Goal: Task Accomplishment & Management: Complete application form

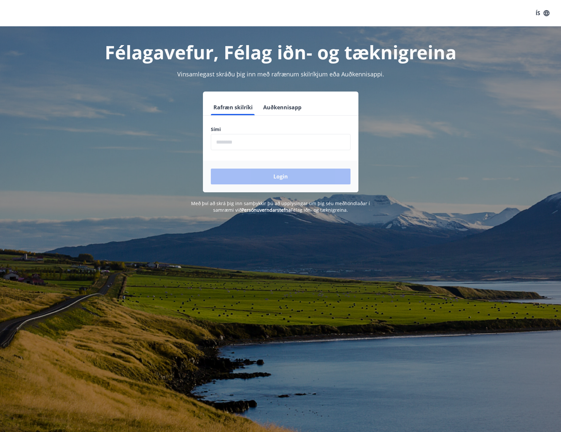
click at [256, 146] on input "phone" at bounding box center [281, 142] width 140 height 16
type input "********"
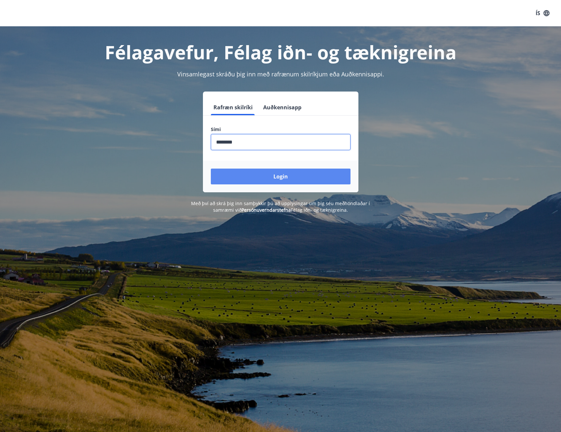
click at [250, 173] on button "Login" at bounding box center [281, 177] width 140 height 16
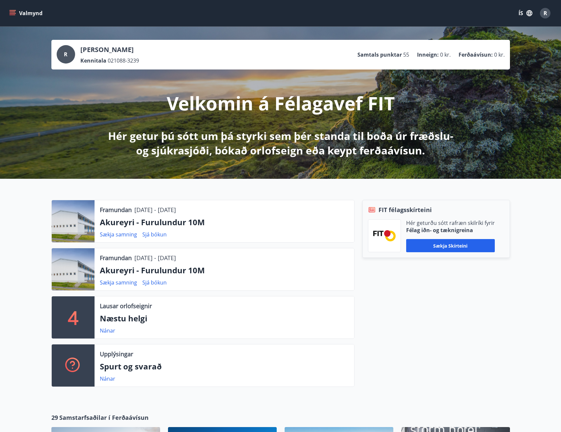
click at [15, 14] on icon "menu" at bounding box center [12, 13] width 7 height 7
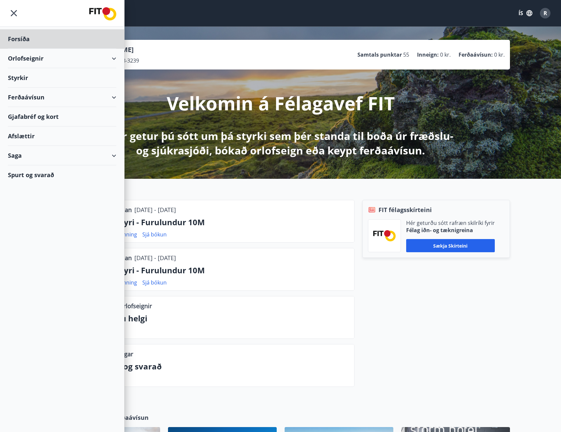
click at [16, 77] on div "Styrkir" at bounding box center [62, 77] width 108 height 19
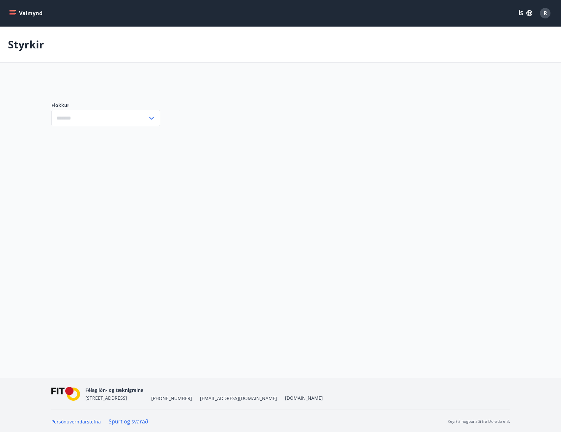
type input "***"
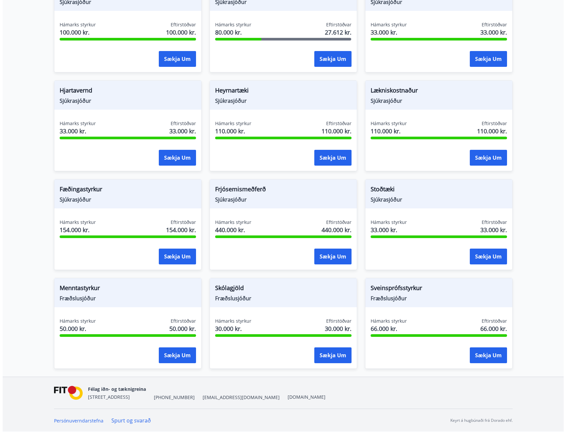
scroll to position [109, 0]
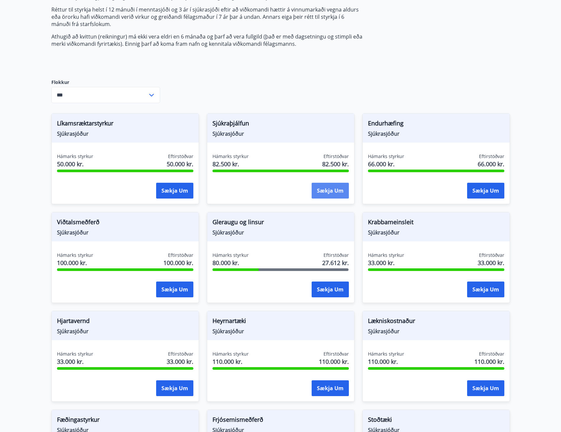
click at [341, 193] on button "Sækja um" at bounding box center [330, 191] width 37 height 16
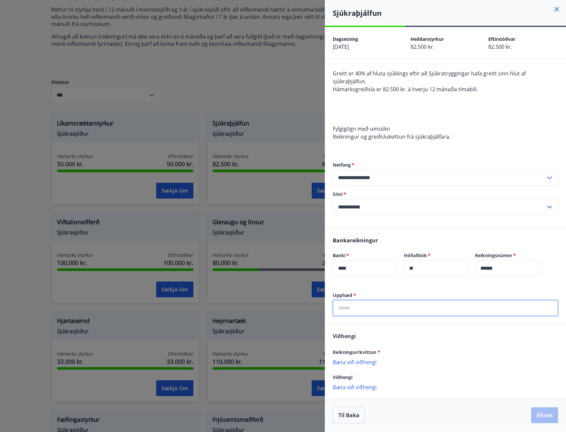
click at [367, 301] on input "text" at bounding box center [445, 308] width 225 height 16
type input "******"
click at [362, 367] on p "Viðhengi er nauðsynlegt!" at bounding box center [445, 369] width 225 height 5
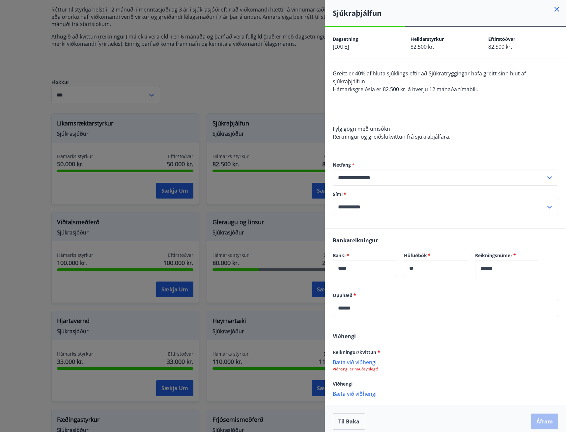
click at [370, 359] on p "Bæta við viðhengi" at bounding box center [445, 362] width 225 height 7
click at [350, 391] on p "Bæta við viðhengi" at bounding box center [445, 394] width 225 height 7
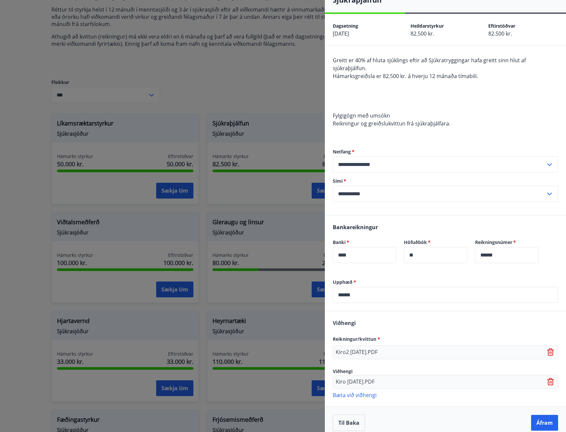
scroll to position [20, 0]
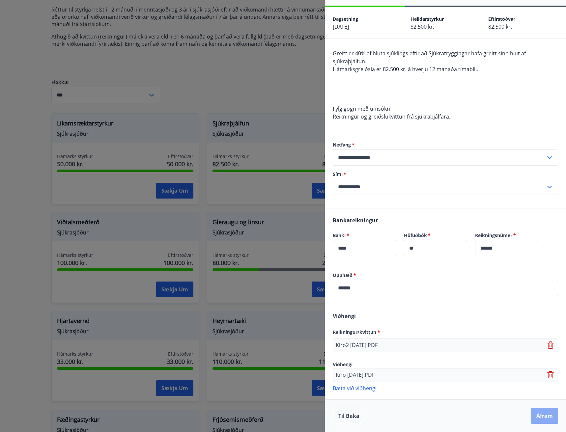
click at [538, 418] on button "Áfram" at bounding box center [544, 416] width 27 height 16
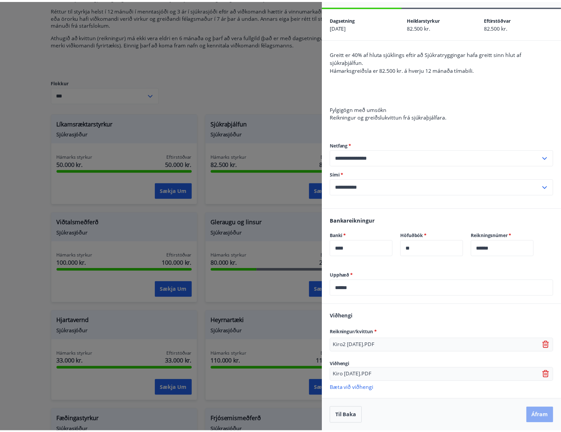
scroll to position [0, 0]
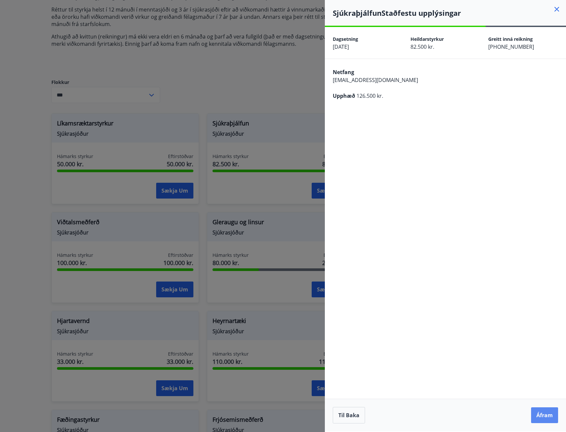
click at [552, 418] on button "Áfram" at bounding box center [544, 416] width 27 height 16
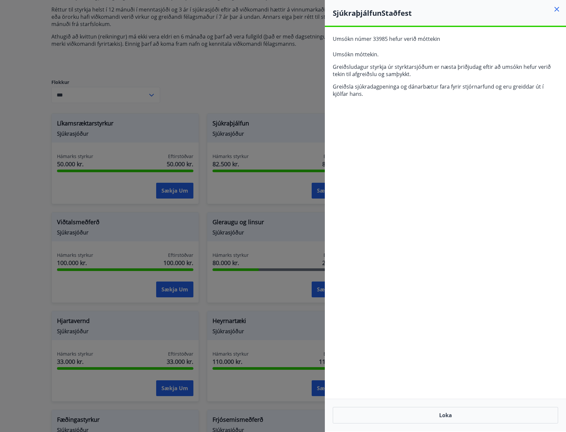
click at [194, 47] on div at bounding box center [283, 216] width 566 height 432
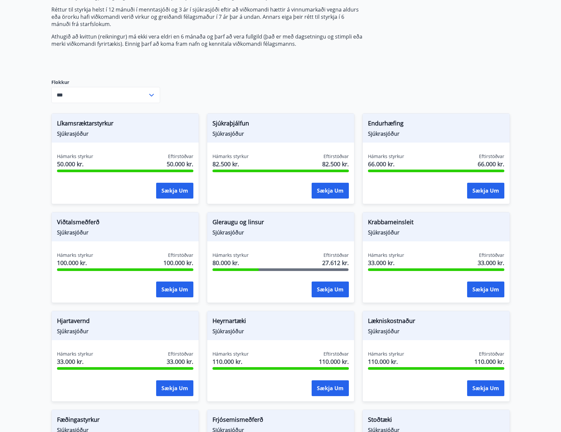
drag, startPoint x: 260, startPoint y: 242, endPoint x: 260, endPoint y: 249, distance: 6.6
click at [260, 248] on div "Gleraugu og [PERSON_NAME] Hámarks styrkur 80.000 kr. Eftirstöðvar 27.612 kr. Sæ…" at bounding box center [281, 257] width 148 height 91
click at [262, 236] on div "Gleraugu og [PERSON_NAME]" at bounding box center [280, 227] width 147 height 29
click at [250, 228] on span "Gleraugu og linsur" at bounding box center [281, 223] width 136 height 11
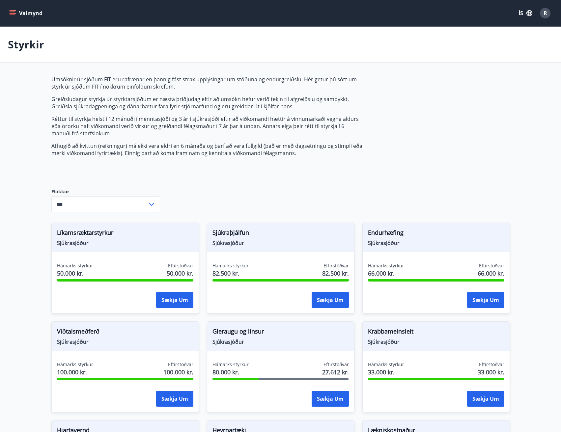
click at [152, 209] on div "*** ​" at bounding box center [105, 204] width 109 height 16
click at [291, 193] on div "Umsóknir úr sjóðum FIT eru rafrænar en þannig fást strax upplýsingar um stöðuna…" at bounding box center [280, 396] width 459 height 641
click at [114, 138] on span "Umsóknir úr sjóðum FIT eru rafrænar en þannig fást strax upplýsingar um stöðuna…" at bounding box center [206, 116] width 311 height 81
click at [138, 106] on p "Greiðsludagur styrkja úr styrktarsjóðum er næsta þriðjudag eftir að umsókn hefu…" at bounding box center [206, 103] width 311 height 15
